Goal: Find specific page/section: Find specific page/section

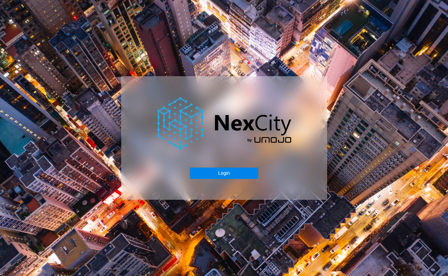
click at [231, 174] on button "Login" at bounding box center [224, 172] width 68 height 11
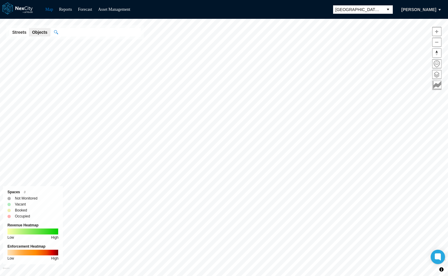
click at [437, 74] on span at bounding box center [436, 74] width 9 height 9
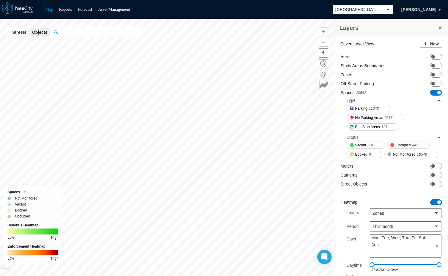
click at [383, 11] on button "select" at bounding box center [388, 9] width 10 height 8
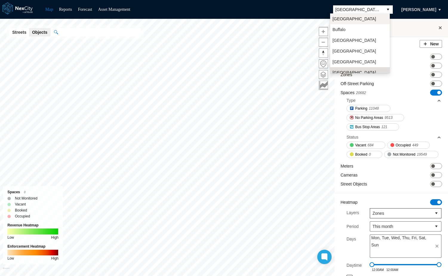
scroll to position [5, 0]
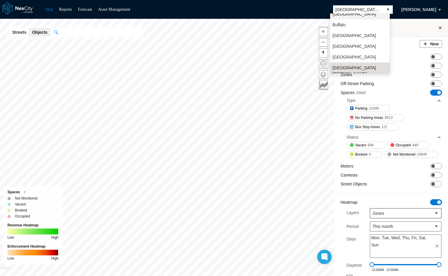
click at [359, 15] on li "[GEOGRAPHIC_DATA]" at bounding box center [360, 14] width 60 height 11
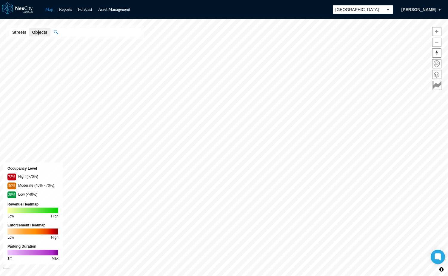
click at [435, 75] on span at bounding box center [436, 74] width 9 height 9
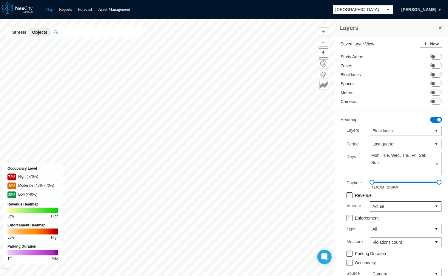
click at [432, 118] on span "ON OFF" at bounding box center [436, 120] width 12 height 6
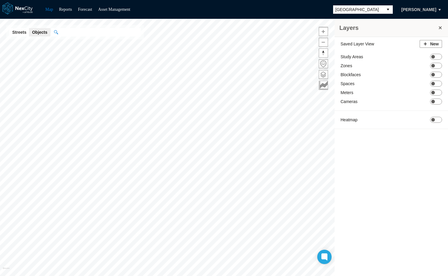
click at [366, 9] on span "[GEOGRAPHIC_DATA]" at bounding box center [357, 10] width 45 height 6
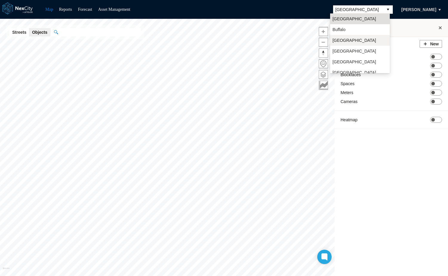
click at [344, 41] on span "[GEOGRAPHIC_DATA]" at bounding box center [354, 40] width 44 height 6
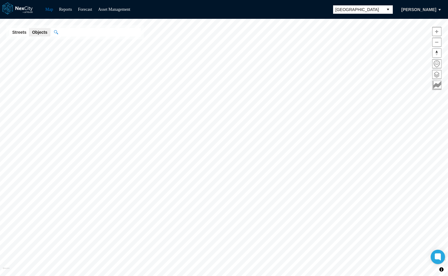
click at [437, 75] on span at bounding box center [436, 74] width 9 height 9
